Goal: Contribute content: Contribute content

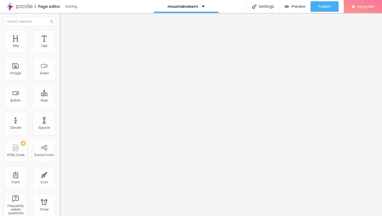
click at [60, 45] on span "Add image" at bounding box center [70, 42] width 21 height 4
click at [60, 35] on li "Advanced" at bounding box center [90, 37] width 60 height 5
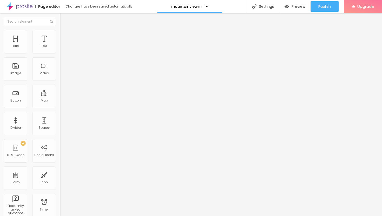
click at [60, 33] on li "Style" at bounding box center [90, 32] width 60 height 5
type input "40"
click at [60, 53] on input "range" at bounding box center [76, 51] width 33 height 4
type input "30"
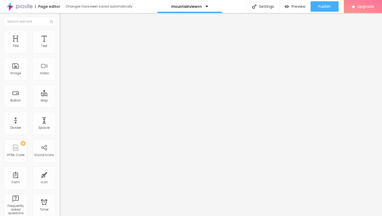
type input "30"
click at [60, 53] on input "range" at bounding box center [76, 51] width 33 height 4
type input "25"
click at [60, 53] on input "range" at bounding box center [76, 51] width 33 height 4
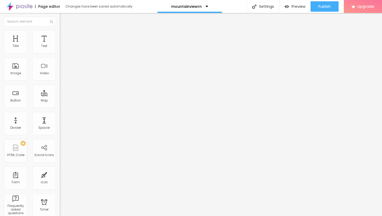
click at [60, 35] on li "Advanced" at bounding box center [90, 37] width 60 height 5
type input "11"
type input "14"
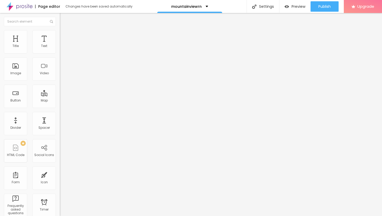
type input "17"
type input "21"
type input "25"
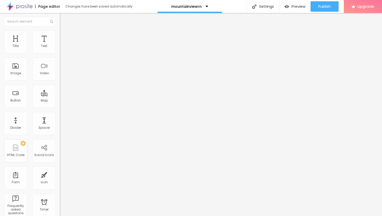
type input "25"
type input "28"
type input "31"
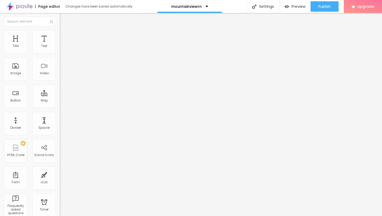
type input "34"
type input "37"
type input "38"
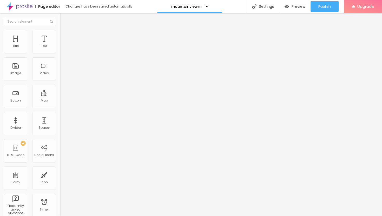
type input "38"
type input "40"
type input "41"
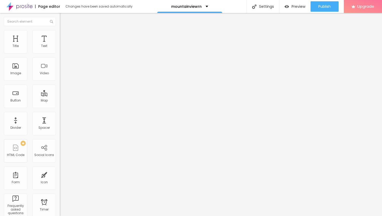
type input "42"
type input "43"
type input "44"
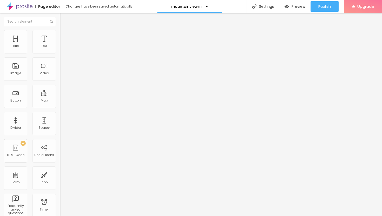
type input "44"
type input "45"
type input "46"
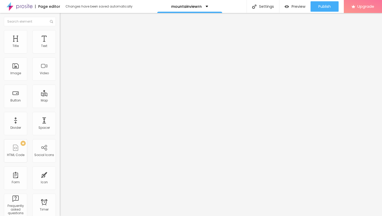
type input "47"
type input "48"
type input "49"
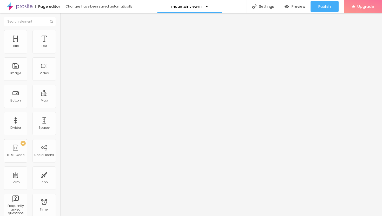
type input "49"
type input "50"
type input "52"
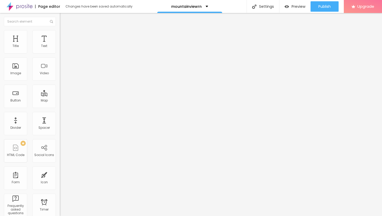
type input "53"
type input "54"
type input "55"
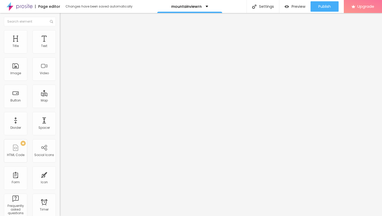
type input "55"
type input "56"
type input "57"
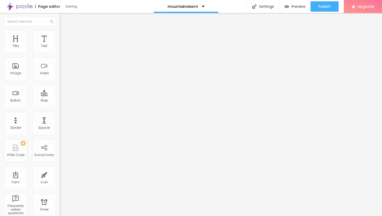
type input "56"
type input "55"
type input "54"
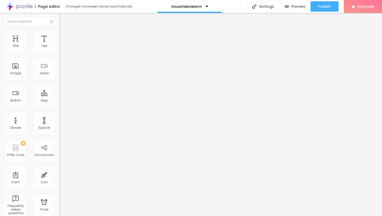
type input "54"
type input "53"
drag, startPoint x: 15, startPoint y: 51, endPoint x: 29, endPoint y: 53, distance: 13.7
type input "53"
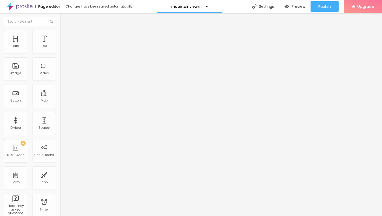
click at [60, 101] on input "range" at bounding box center [76, 103] width 33 height 4
click at [60, 30] on img at bounding box center [62, 27] width 5 height 5
click at [64, 18] on img "button" at bounding box center [66, 19] width 4 height 4
click at [62, 48] on icon "button" at bounding box center [63, 46] width 3 height 3
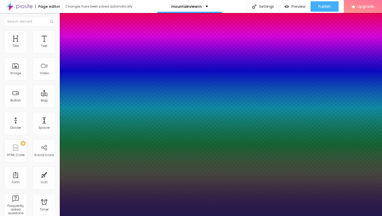
type input "13"
type input "1"
type input "14"
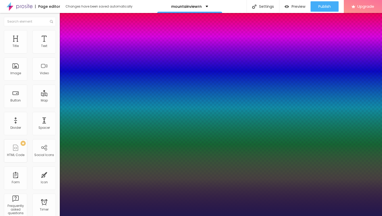
type input "1"
type input "15"
type input "1"
type input "16"
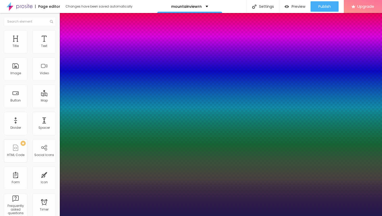
type input "16"
type input "1"
type input "17"
type input "1"
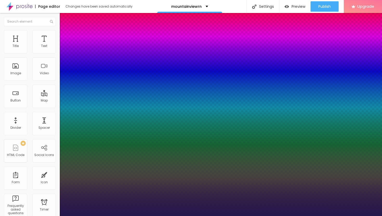
type input "18"
type input "1"
type input "19"
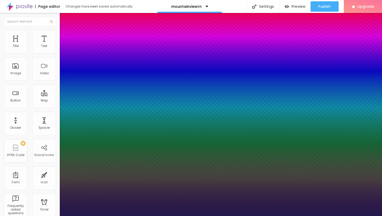
type input "1"
type input "20"
type input "1"
type input "21"
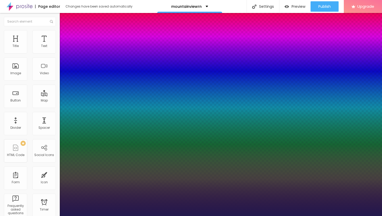
type input "21"
type input "1"
type input "22"
type input "1"
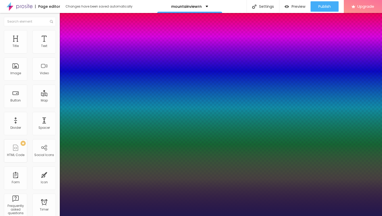
type input "23"
type input "1"
type input "24"
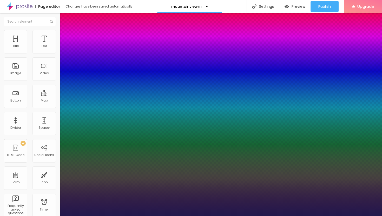
type input "1"
type input "25"
type input "1"
type input "26"
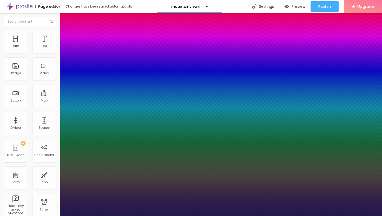
type input "26"
type input "1"
type input "27"
type input "1"
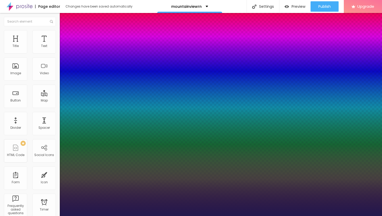
type input "28"
type input "1"
drag, startPoint x: 69, startPoint y: 88, endPoint x: 75, endPoint y: 89, distance: 6.3
type input "28"
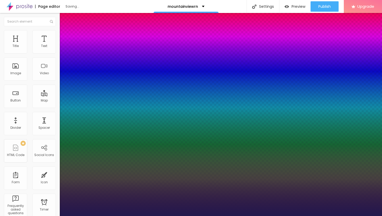
click at [216, 216] on div at bounding box center [191, 216] width 382 height 0
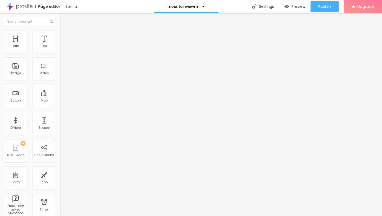
click at [60, 34] on li "Style" at bounding box center [90, 32] width 60 height 5
click at [60, 54] on div at bounding box center [90, 51] width 60 height 5
type input "30"
type input "35"
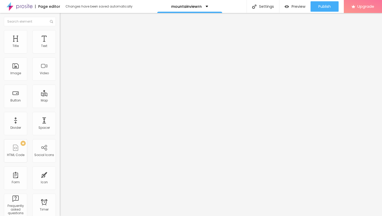
type input "35"
type input "30"
drag, startPoint x: 14, startPoint y: 56, endPoint x: 17, endPoint y: 56, distance: 3.1
type input "30"
click at [60, 53] on input "range" at bounding box center [76, 51] width 33 height 4
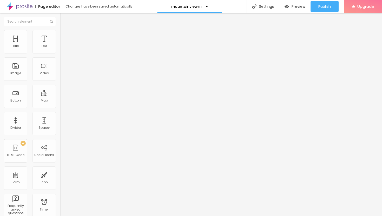
click at [64, 17] on img "button" at bounding box center [66, 19] width 4 height 4
drag, startPoint x: 27, startPoint y: 59, endPoint x: 1, endPoint y: 56, distance: 26.9
click at [60, 56] on div "Text Click me Align Size Default Small Default Big Link URL https:// Open in ne…" at bounding box center [90, 78] width 60 height 76
paste input "→ VIEW DOCUMENT HERE"
type input "→ VIEW DOCUMENT HERE"
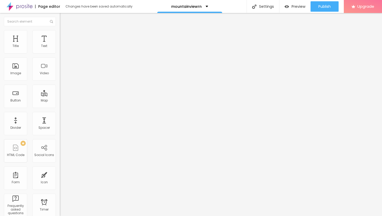
drag, startPoint x: 23, startPoint y: 107, endPoint x: 0, endPoint y: 106, distance: 23.1
click at [60, 106] on div "Text → VIEW DOCUMENT HERE Align Size Default Small Default Big Link URL https:/…" at bounding box center [90, 78] width 60 height 76
paste input "[URL][DOMAIN_NAME]"
type input "[URL][DOMAIN_NAME]"
click at [60, 113] on div at bounding box center [90, 113] width 60 height 0
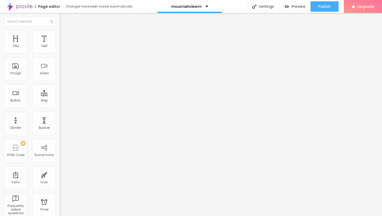
click at [60, 35] on li "Advanced" at bounding box center [90, 37] width 60 height 5
type input "8"
type input "9"
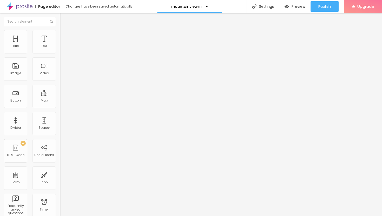
type input "10"
type input "11"
type input "12"
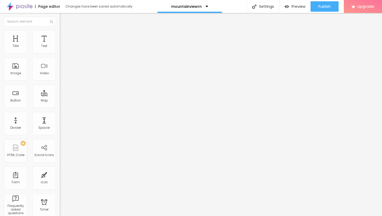
type input "12"
type input "13"
type input "14"
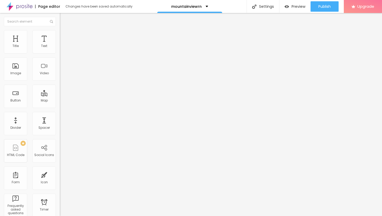
type input "15"
type input "16"
type input "17"
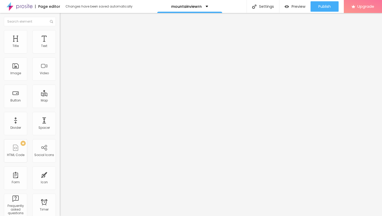
type input "17"
type input "18"
type input "19"
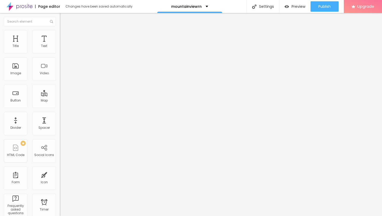
type input "20"
type input "21"
type input "22"
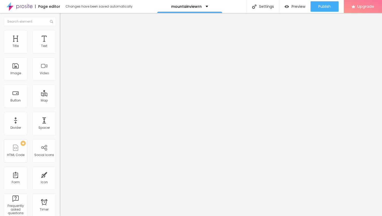
type input "22"
type input "23"
type input "24"
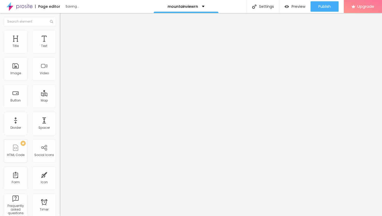
drag, startPoint x: 15, startPoint y: 50, endPoint x: 20, endPoint y: 51, distance: 5.3
click at [60, 101] on input "range" at bounding box center [76, 103] width 33 height 4
type input "25"
type input "26"
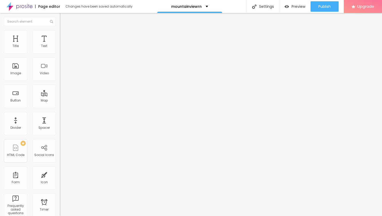
type input "26"
type input "27"
type input "28"
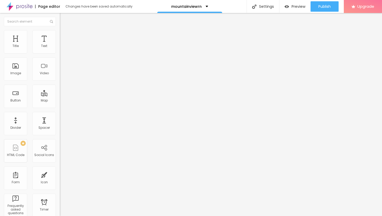
type input "27"
type input "26"
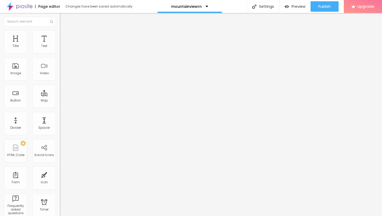
click at [60, 101] on input "range" at bounding box center [76, 103] width 33 height 4
click at [332, 6] on button "Publish" at bounding box center [324, 6] width 28 height 10
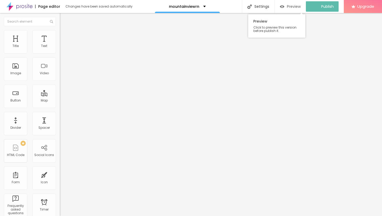
click at [295, 6] on span "Preview" at bounding box center [294, 6] width 14 height 4
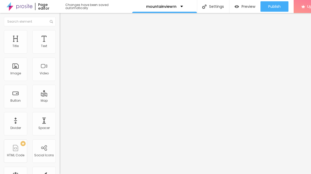
click at [64, 36] on span "Style" at bounding box center [68, 33] width 8 height 4
type input "35"
click at [60, 53] on input "range" at bounding box center [76, 51] width 33 height 4
click at [64, 37] on span "Advanced" at bounding box center [72, 39] width 17 height 4
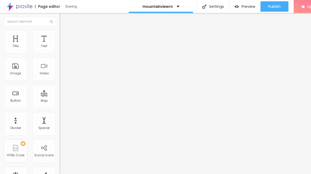
type input "57"
type input "58"
type input "59"
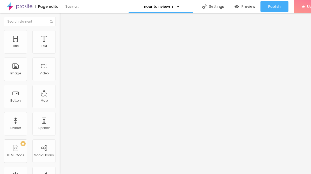
type input "59"
type input "60"
type input "61"
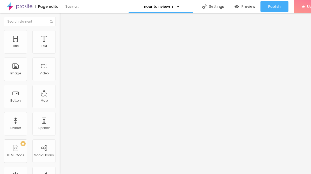
type input "62"
type input "61"
type input "60"
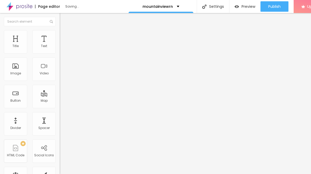
type input "60"
type input "58"
type input "57"
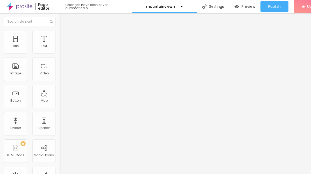
type input "56"
click at [60, 101] on input "range" at bounding box center [76, 103] width 33 height 4
type input "9"
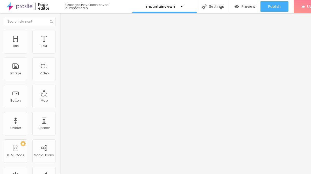
type input "9"
drag, startPoint x: 15, startPoint y: 60, endPoint x: 20, endPoint y: 61, distance: 5.8
click at [60, 174] on input "range" at bounding box center [76, 176] width 33 height 4
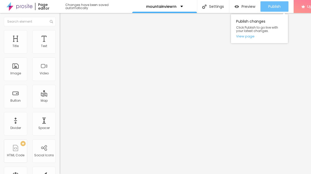
click at [273, 7] on span "Publish" at bounding box center [275, 6] width 12 height 4
